Goal: Task Accomplishment & Management: Use online tool/utility

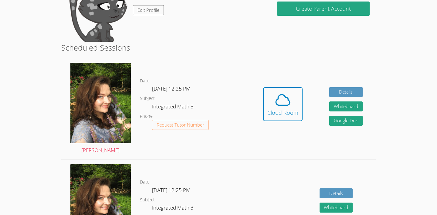
scroll to position [76, 0]
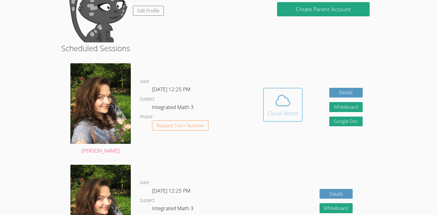
click at [281, 121] on button "Cloud Room" at bounding box center [282, 105] width 39 height 34
click at [283, 99] on icon at bounding box center [282, 100] width 17 height 17
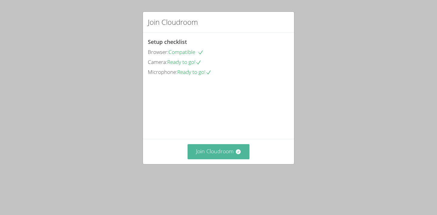
click at [228, 159] on button "Join Cloudroom" at bounding box center [219, 151] width 62 height 15
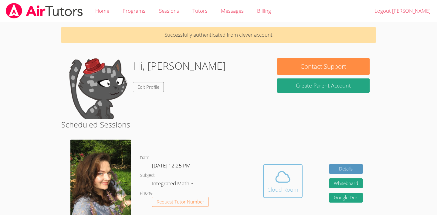
click at [291, 181] on span at bounding box center [282, 177] width 31 height 17
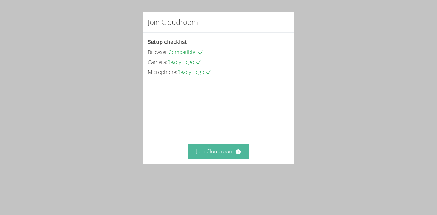
click at [219, 159] on button "Join Cloudroom" at bounding box center [219, 151] width 62 height 15
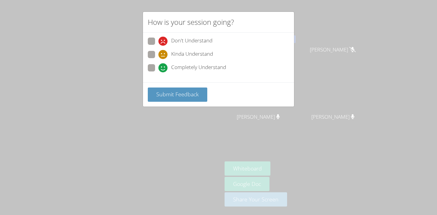
click at [158, 73] on span at bounding box center [158, 73] width 0 height 0
click at [158, 69] on input "Completely Understand" at bounding box center [160, 66] width 5 height 5
radio input "true"
click at [158, 93] on span "Submit Feedback" at bounding box center [177, 94] width 42 height 7
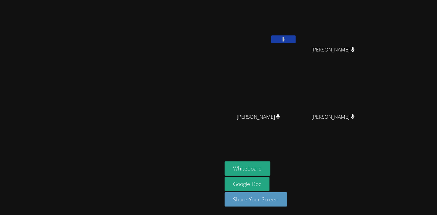
click at [157, 117] on video at bounding box center [111, 96] width 91 height 122
